Goal: Contribute content: Contribute content

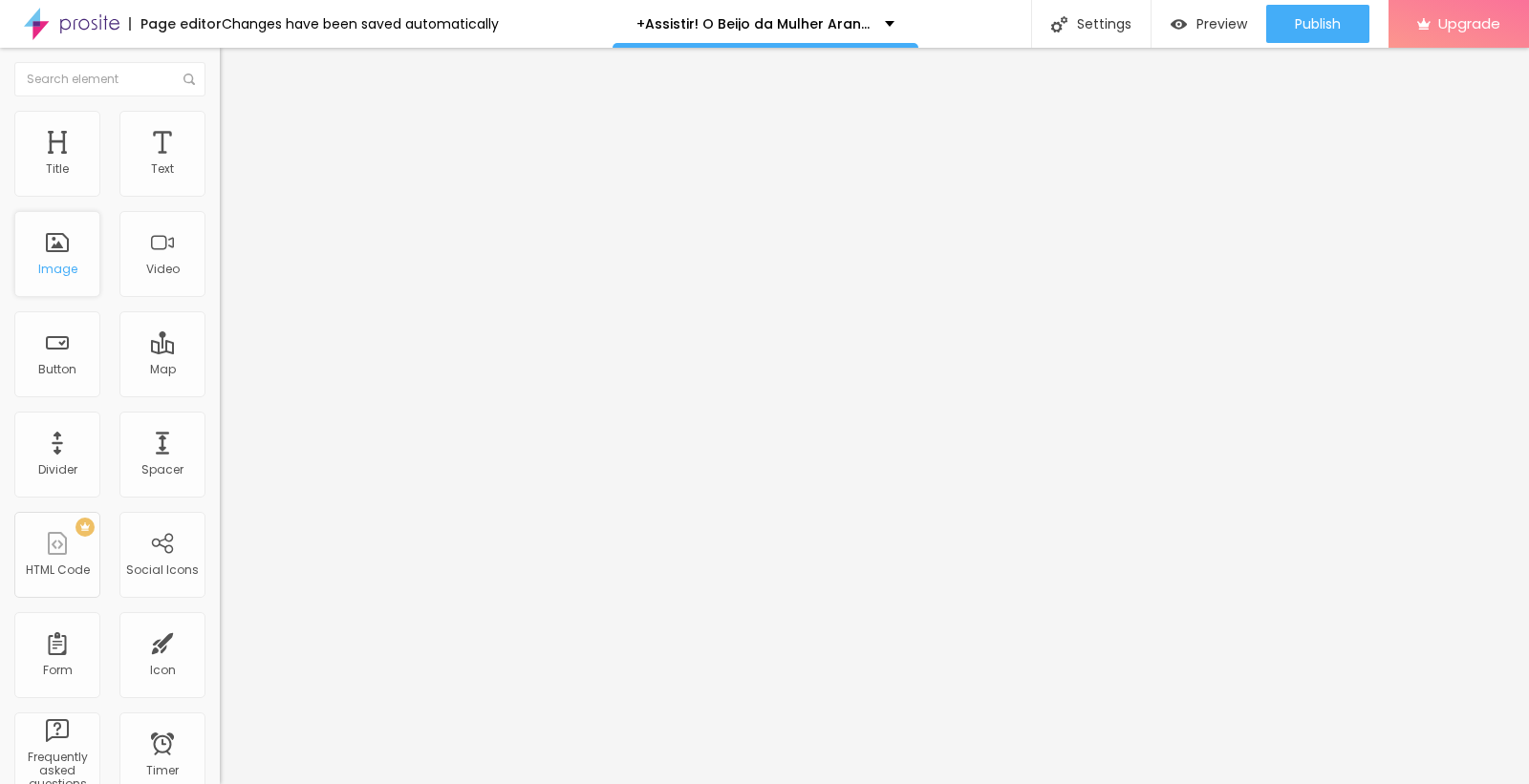
click at [65, 266] on div "Image" at bounding box center [57, 270] width 39 height 14
click at [67, 265] on div "Image" at bounding box center [57, 270] width 39 height 14
click at [220, 165] on span "Add image" at bounding box center [259, 156] width 78 height 17
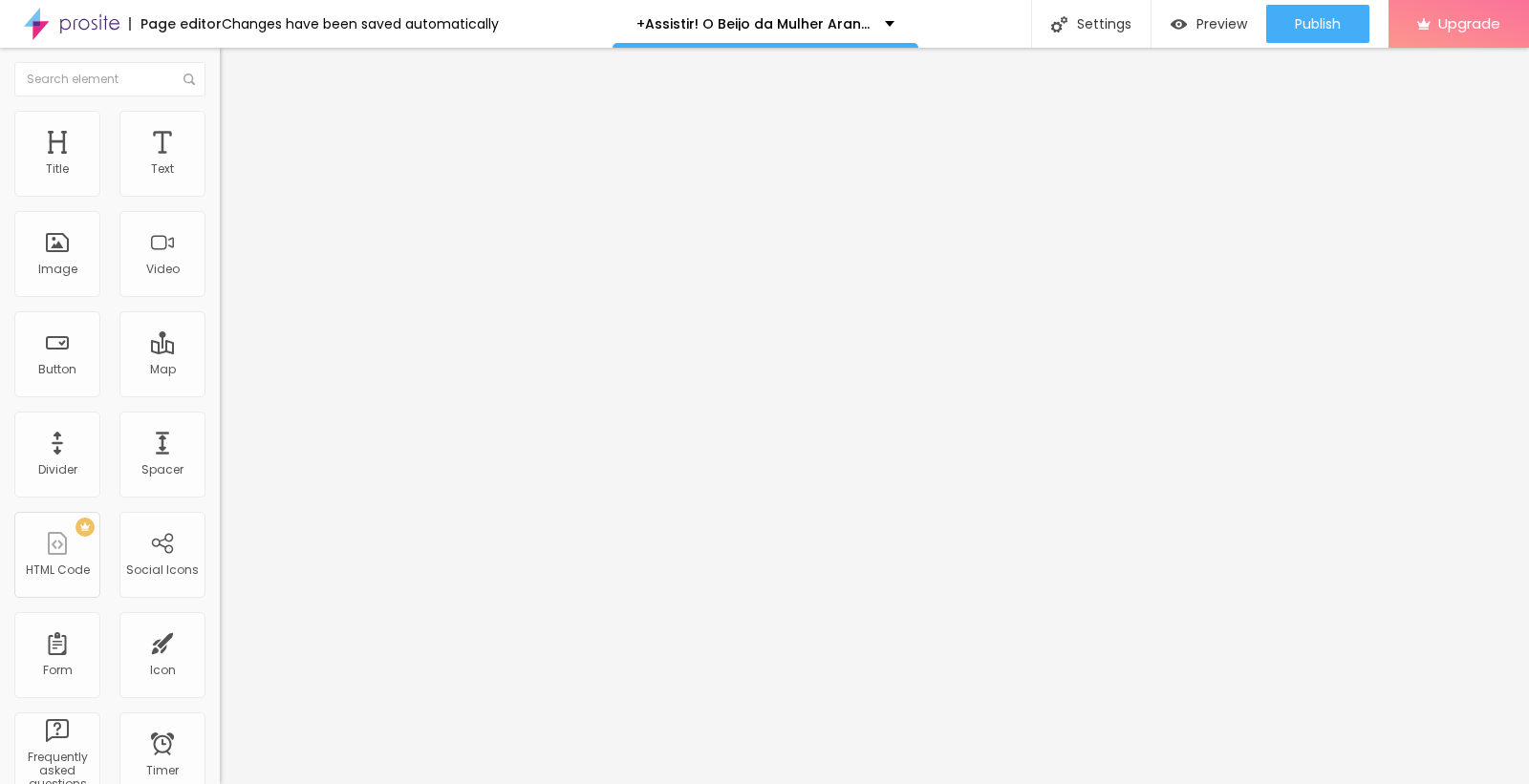
click at [220, 193] on input "text" at bounding box center [334, 183] width 229 height 19
paste input "+Assistir! O Beijo da Mulher Aranha Filmes Completo Dublado em Português"
type input "+Assistir! O Beijo da Mulher Aranha Filmes Completo Dublado em Português"
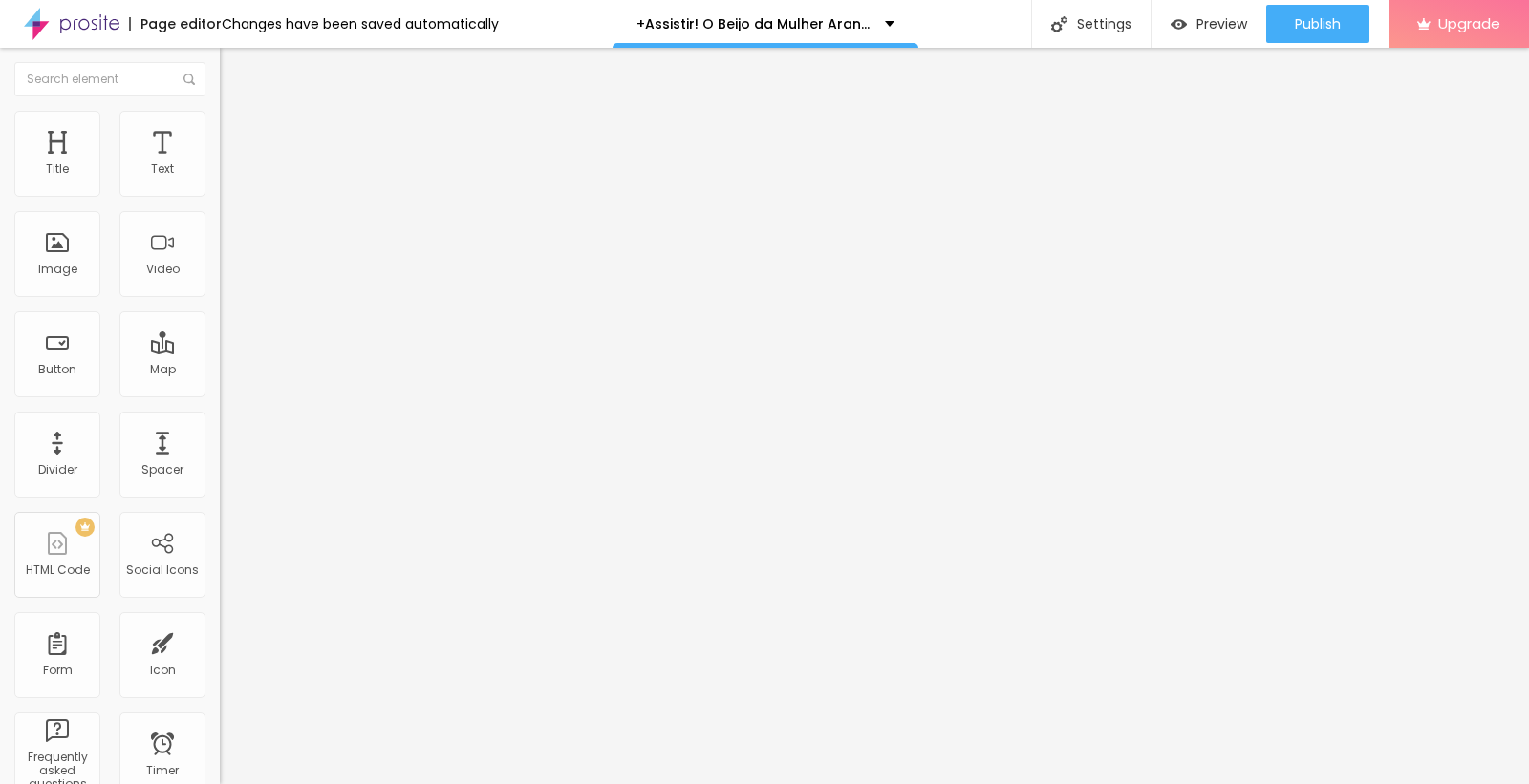
scroll to position [0, 0]
click at [220, 392] on input "https://" at bounding box center [334, 382] width 229 height 19
drag, startPoint x: 79, startPoint y: 516, endPoint x: 0, endPoint y: 561, distance: 90.9
click at [220, 436] on div "Change image Image description (Alt) +Assistir! O Beijo da Mulher Aranha Filmes…" at bounding box center [330, 292] width 220 height 287
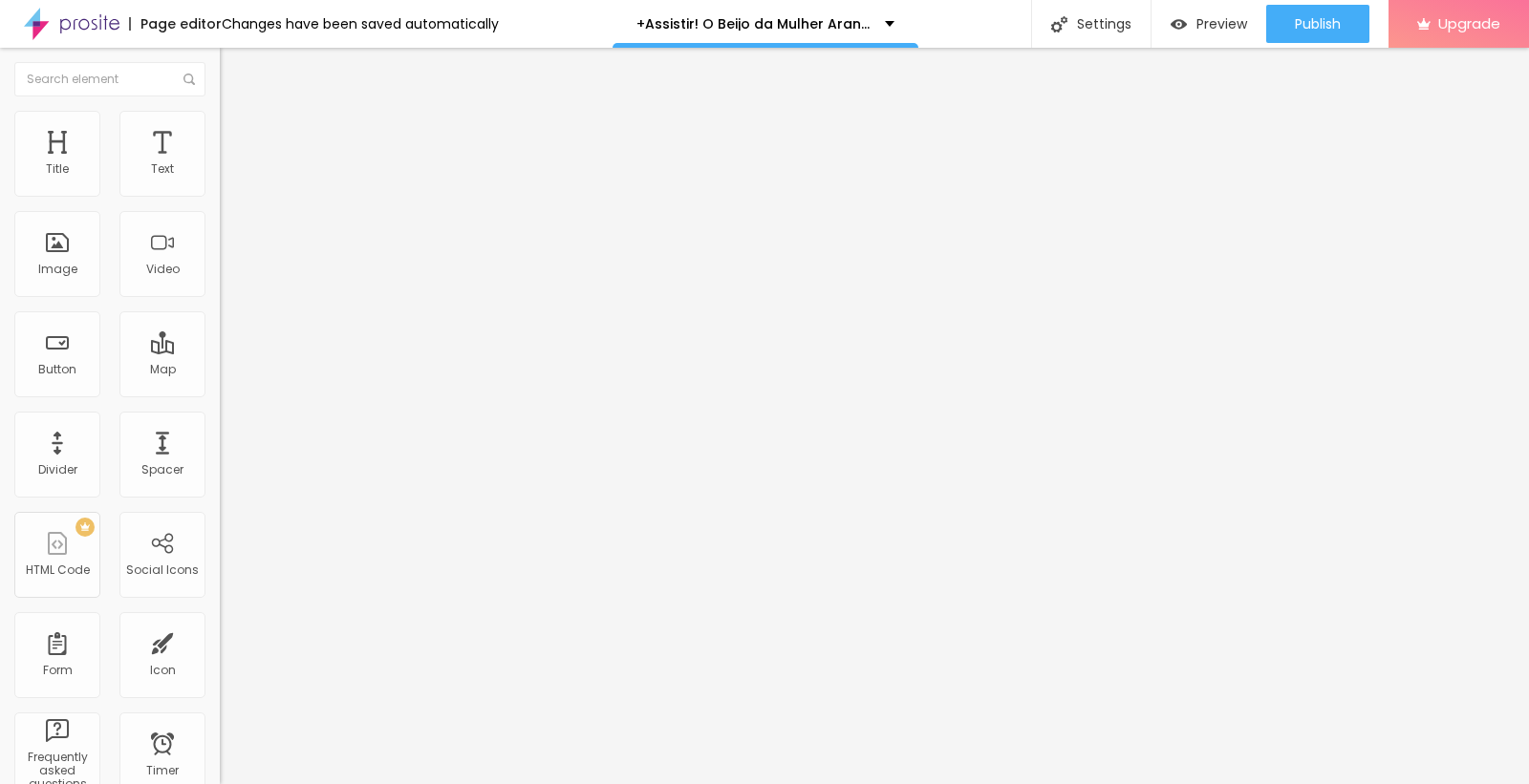
paste input "[DOMAIN_NAME]/pt/movie/1214684/pro"
type input "[URL][DOMAIN_NAME]"
click at [234, 62] on img "button" at bounding box center [242, 70] width 16 height 16
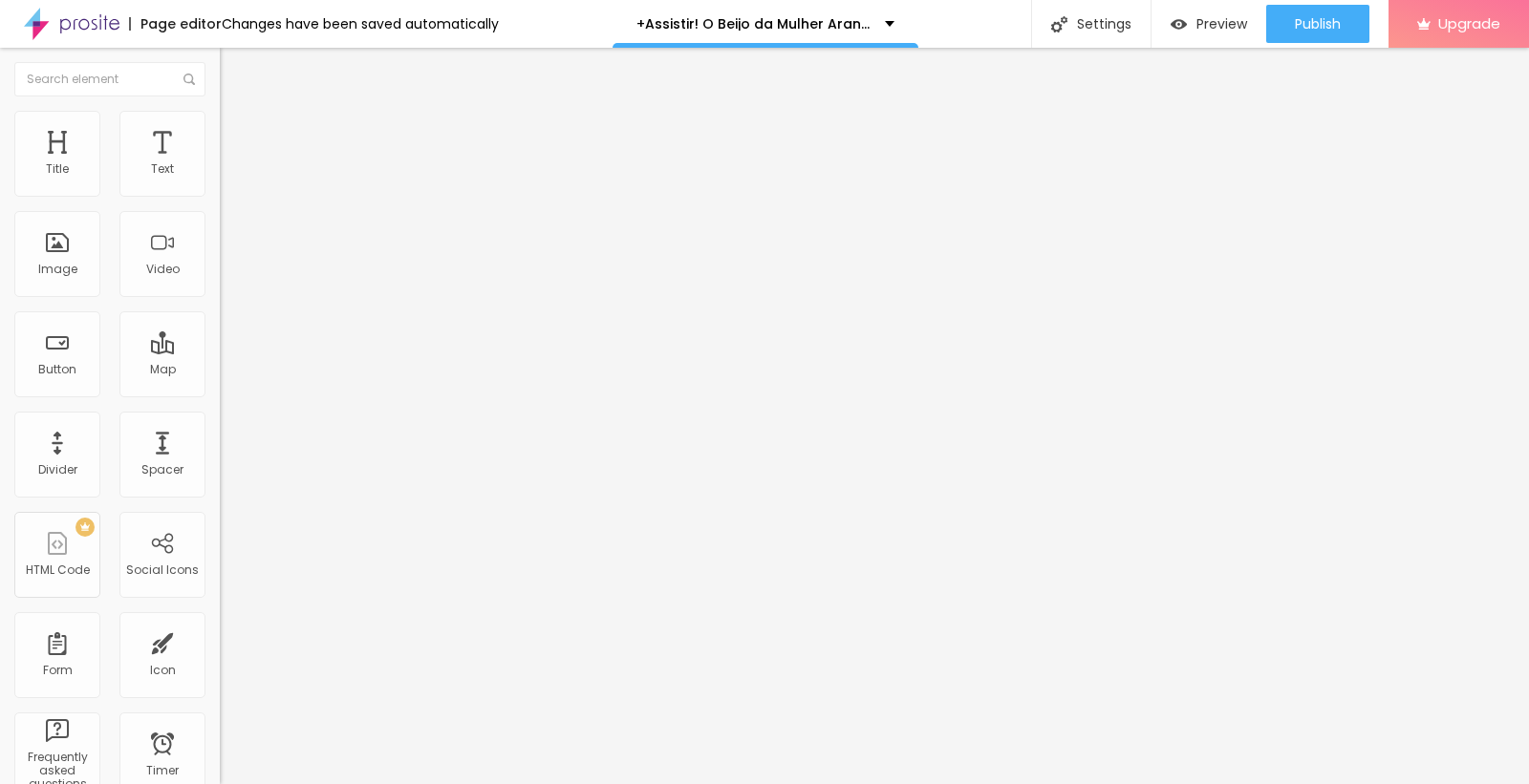
click at [220, 79] on button "Edit Title" at bounding box center [330, 69] width 220 height 44
click at [126, 169] on div "Text" at bounding box center [163, 154] width 86 height 86
drag, startPoint x: 101, startPoint y: 211, endPoint x: 0, endPoint y: 184, distance: 104.5
click at [220, 184] on div "Text Click me Align Size Default Small Default Big Link URL https:// Open in ne…" at bounding box center [330, 287] width 220 height 278
paste input "ASSISTA AGORA ►⟹ O Beijo da Mulher Aranha Filme CompletoHD"
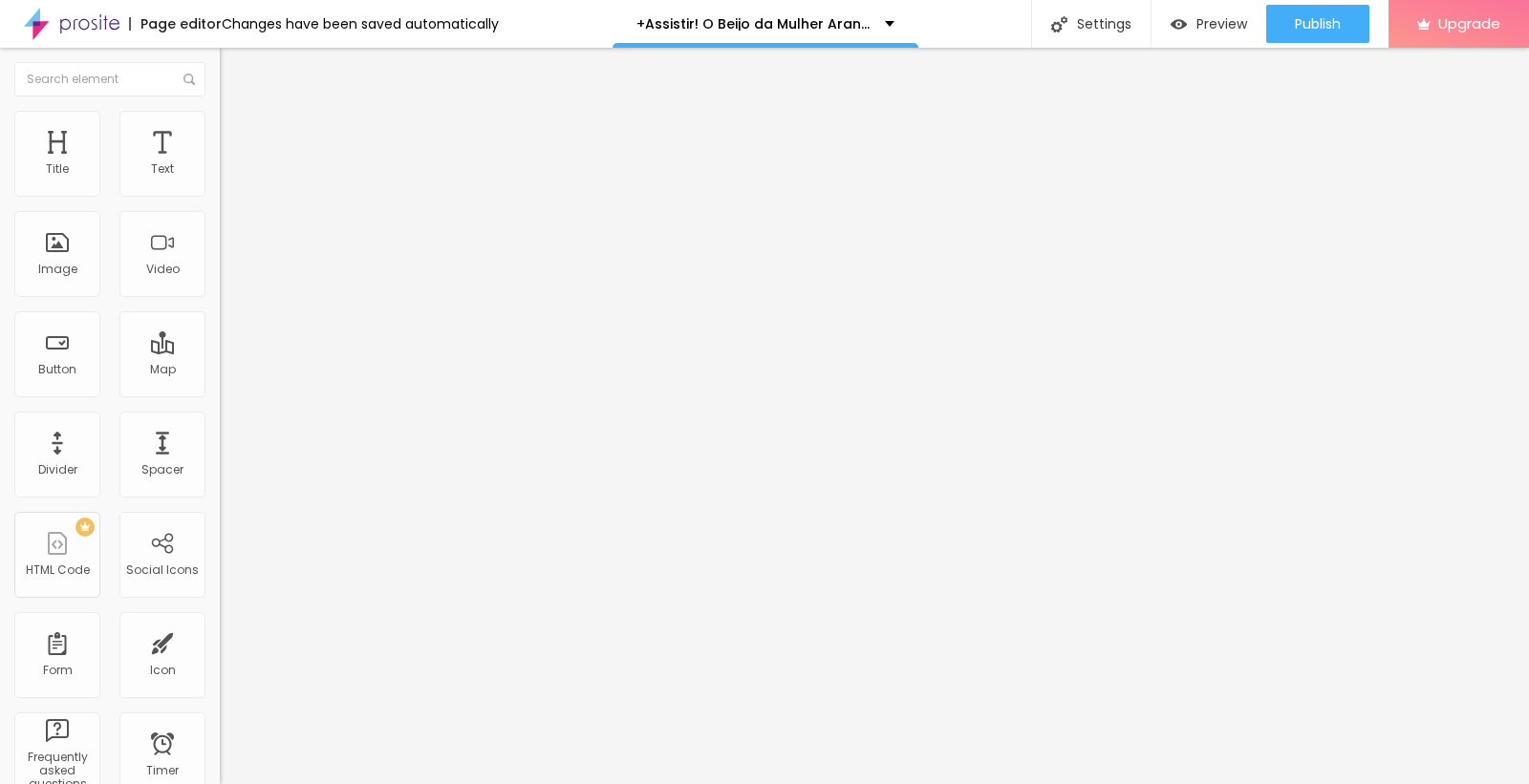
scroll to position [0, 206]
type input "ASSISTA AGORA ►⟹ O Beijo da Mulher Aranha Filme CompletoHD"
click at [220, 215] on div "Align" at bounding box center [330, 209] width 220 height 12
click at [220, 228] on img at bounding box center [227, 222] width 14 height 14
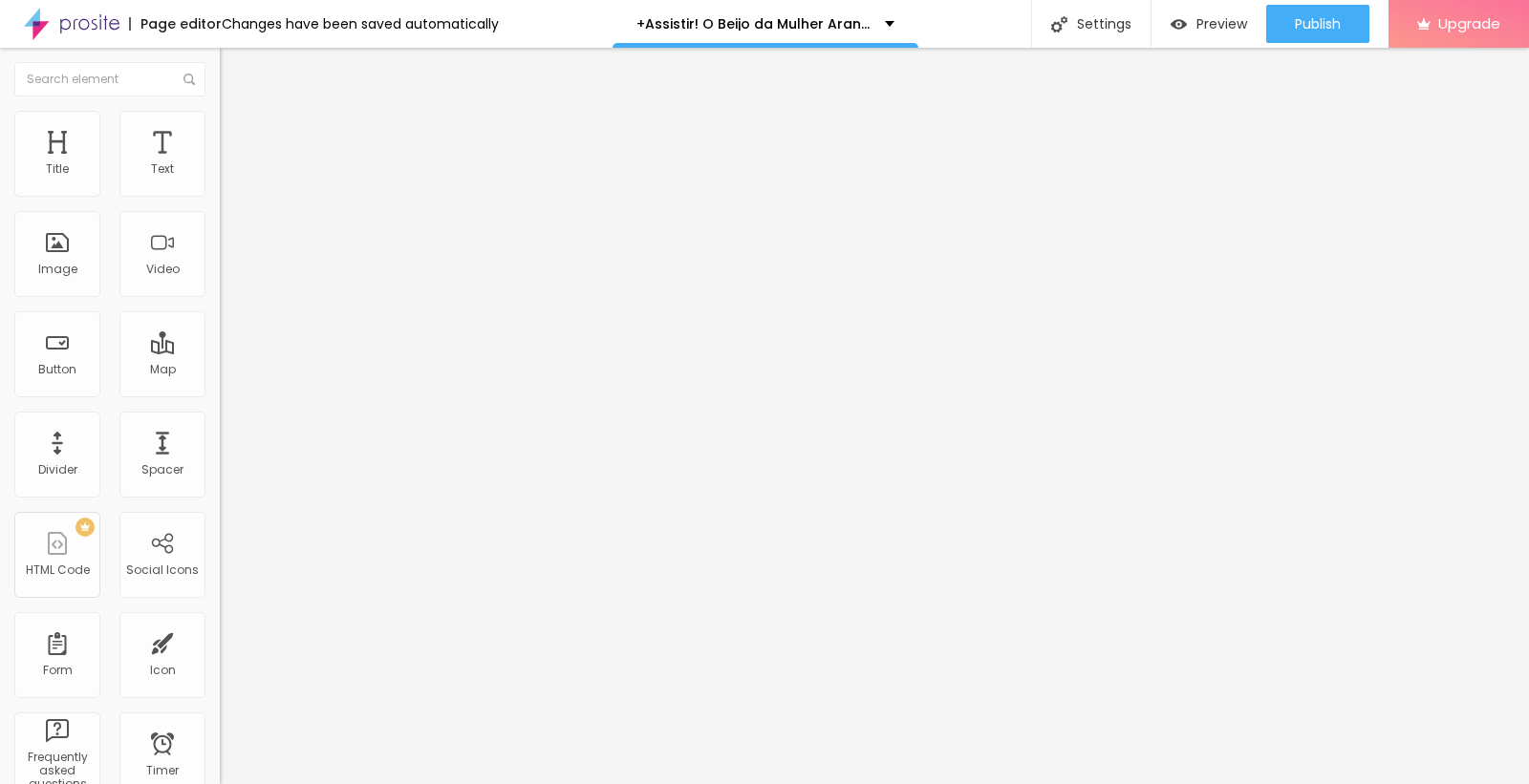
drag, startPoint x: 132, startPoint y: 412, endPoint x: 0, endPoint y: 426, distance: 132.7
click at [220, 426] on div "Text ASSISTA AGORA ►⟹ O Beijo da [PERSON_NAME] Filme CompletoHD Align Size Defa…" at bounding box center [330, 287] width 220 height 278
paste input "[DOMAIN_NAME]/pt/movie/1214684/pro"
type input "[URL][DOMAIN_NAME]"
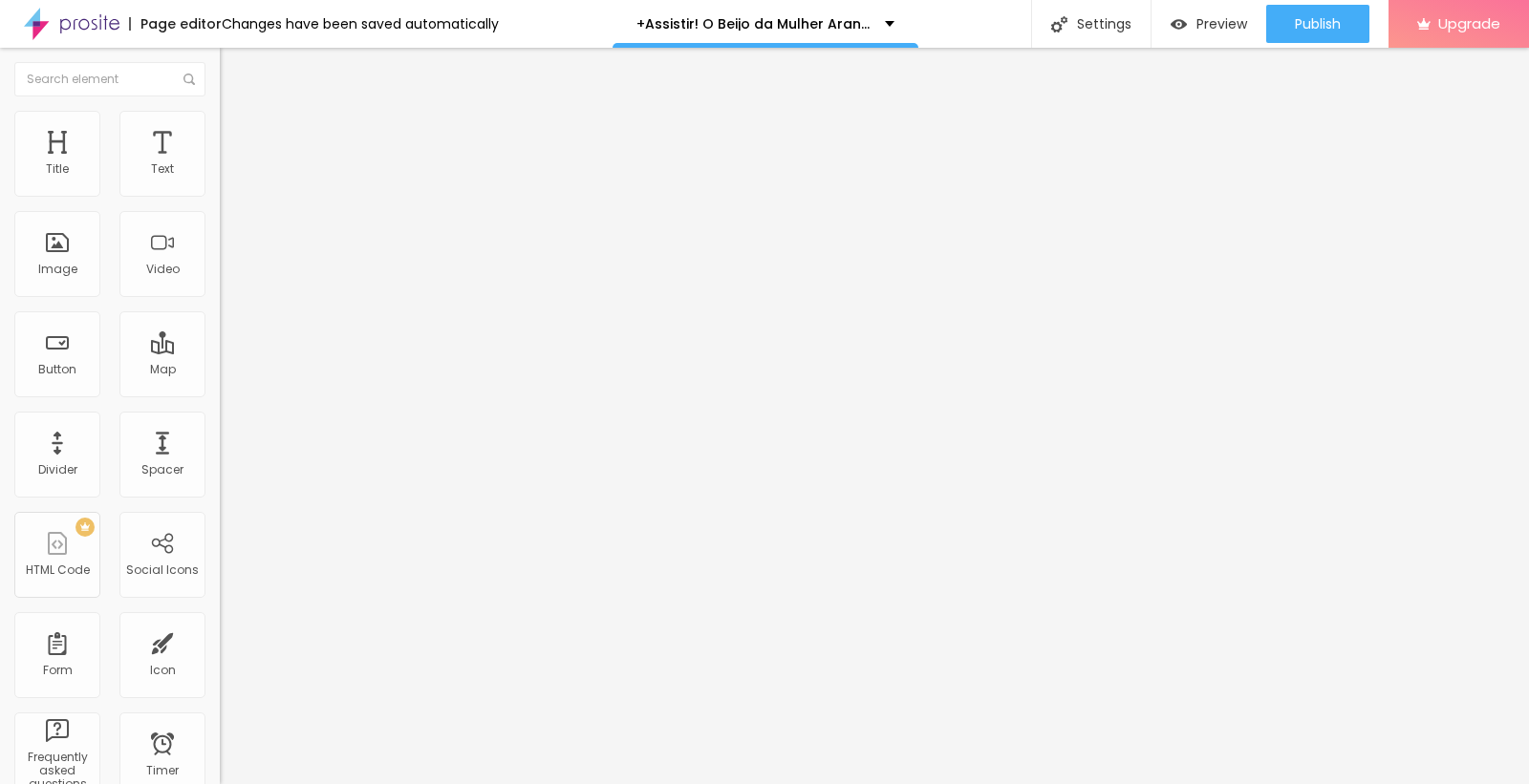
scroll to position [0, 0]
click at [234, 67] on img "button" at bounding box center [242, 70] width 16 height 16
click at [1302, 17] on span "Publish" at bounding box center [1318, 24] width 46 height 16
click at [1207, 22] on span "Preview" at bounding box center [1204, 24] width 51 height 16
